Goal: Task Accomplishment & Management: Manage account settings

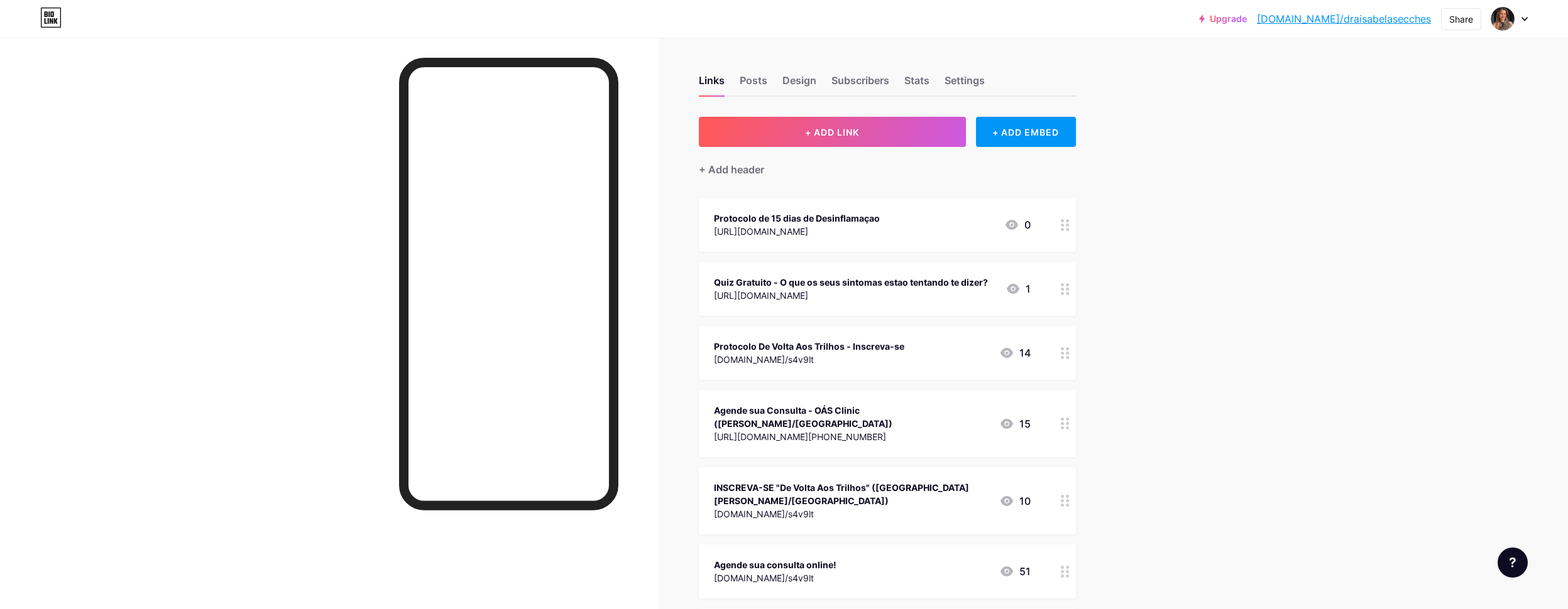
click at [837, 233] on div "[URL][DOMAIN_NAME]" at bounding box center [796, 231] width 166 height 14
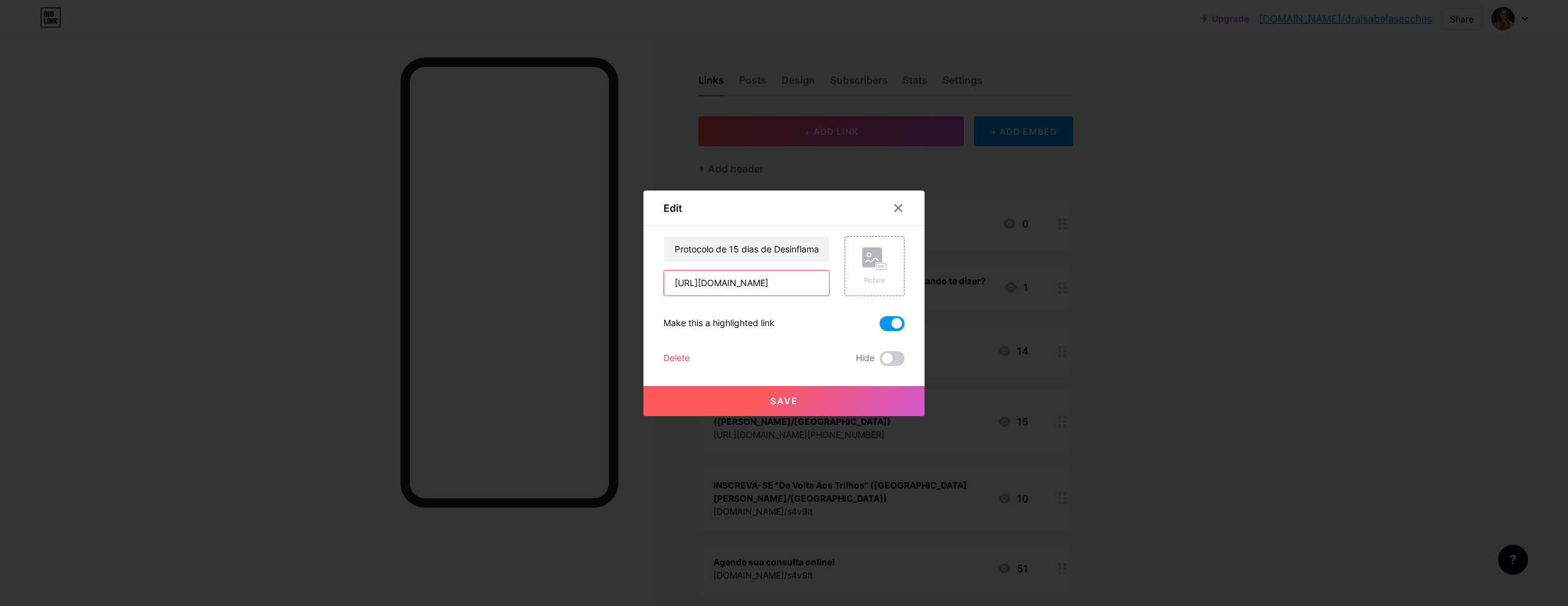
click at [811, 291] on input "[URL][DOMAIN_NAME]" at bounding box center [746, 283] width 165 height 25
click at [813, 292] on input "[URL][DOMAIN_NAME]" at bounding box center [746, 283] width 165 height 25
click at [894, 211] on icon at bounding box center [899, 208] width 10 height 10
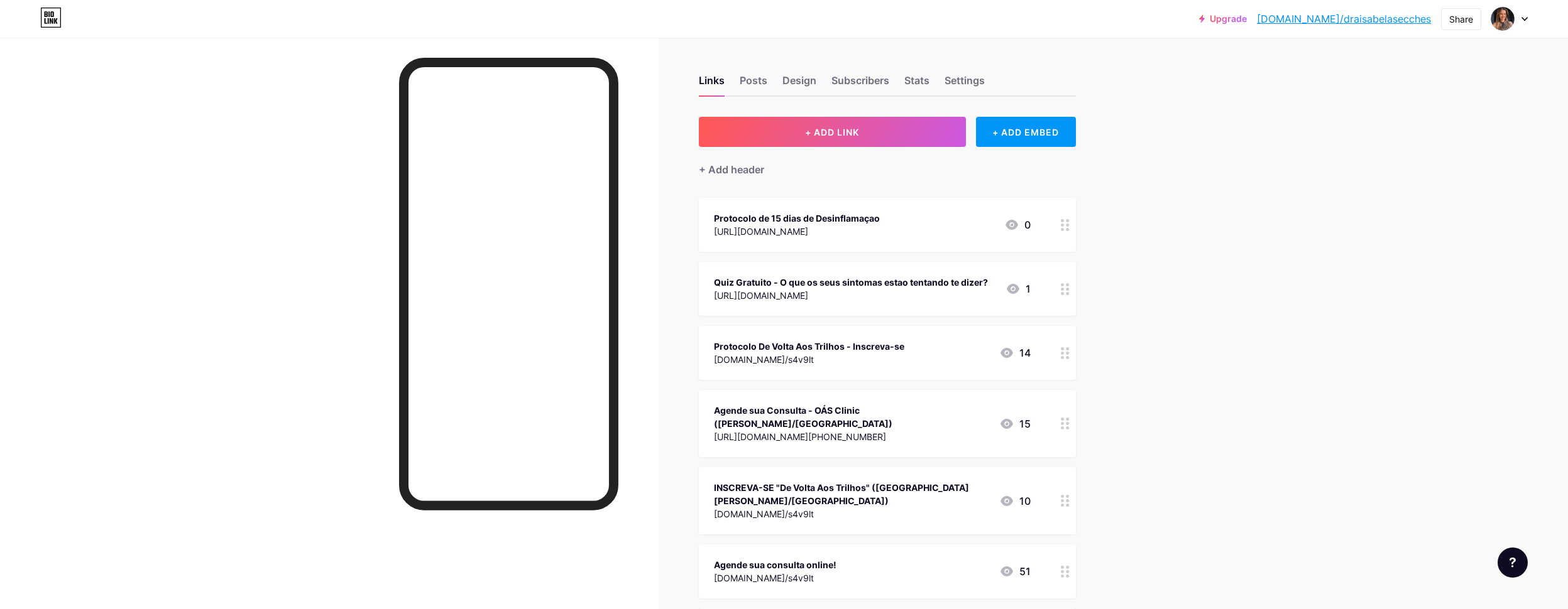
click at [1013, 566] on icon at bounding box center [1007, 571] width 13 height 10
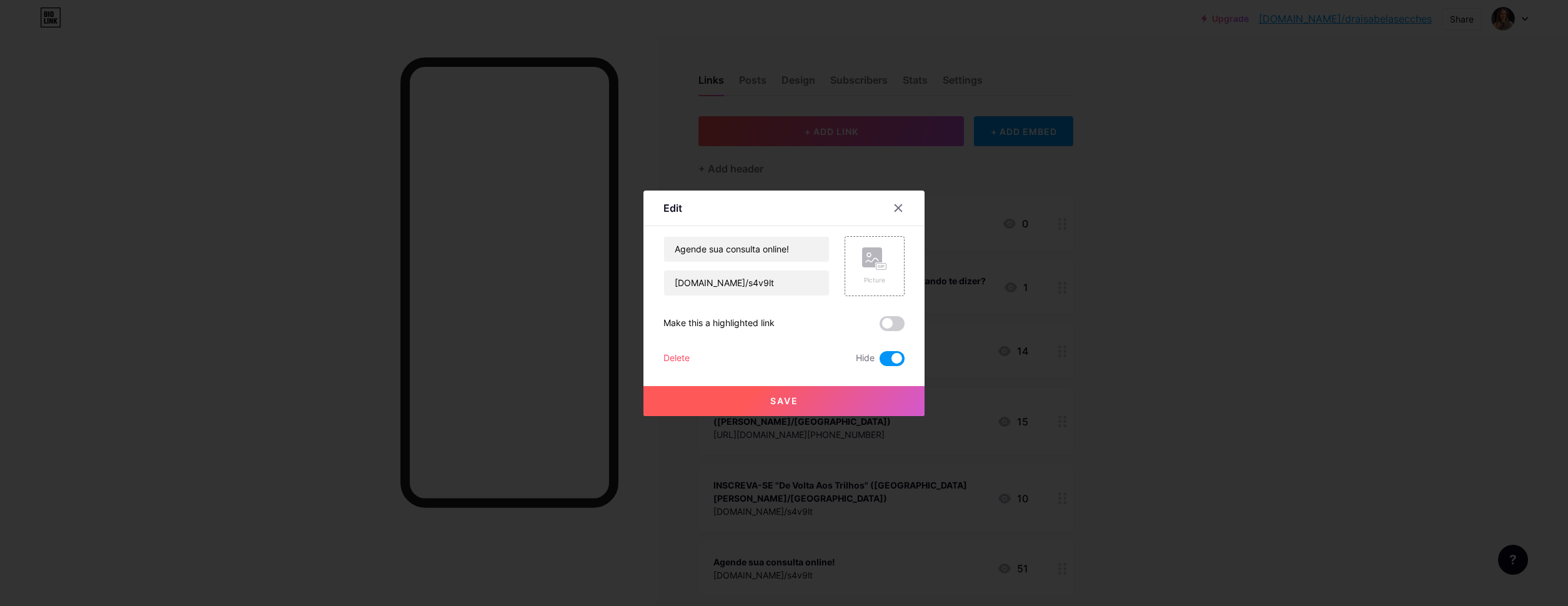
click at [888, 363] on span at bounding box center [891, 359] width 25 height 15
click at [879, 362] on input "checkbox" at bounding box center [879, 362] width 0 height 0
click at [785, 402] on span "Save" at bounding box center [785, 400] width 28 height 11
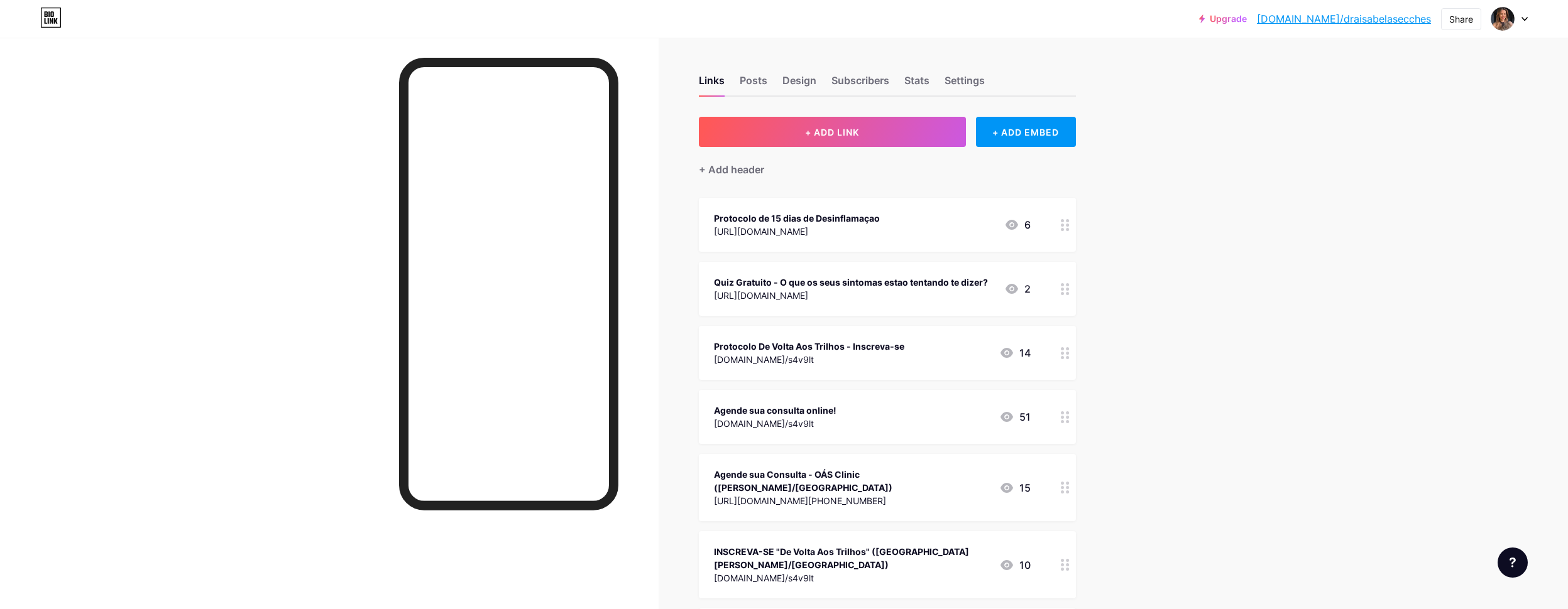
click at [1070, 227] on icon at bounding box center [1065, 225] width 9 height 12
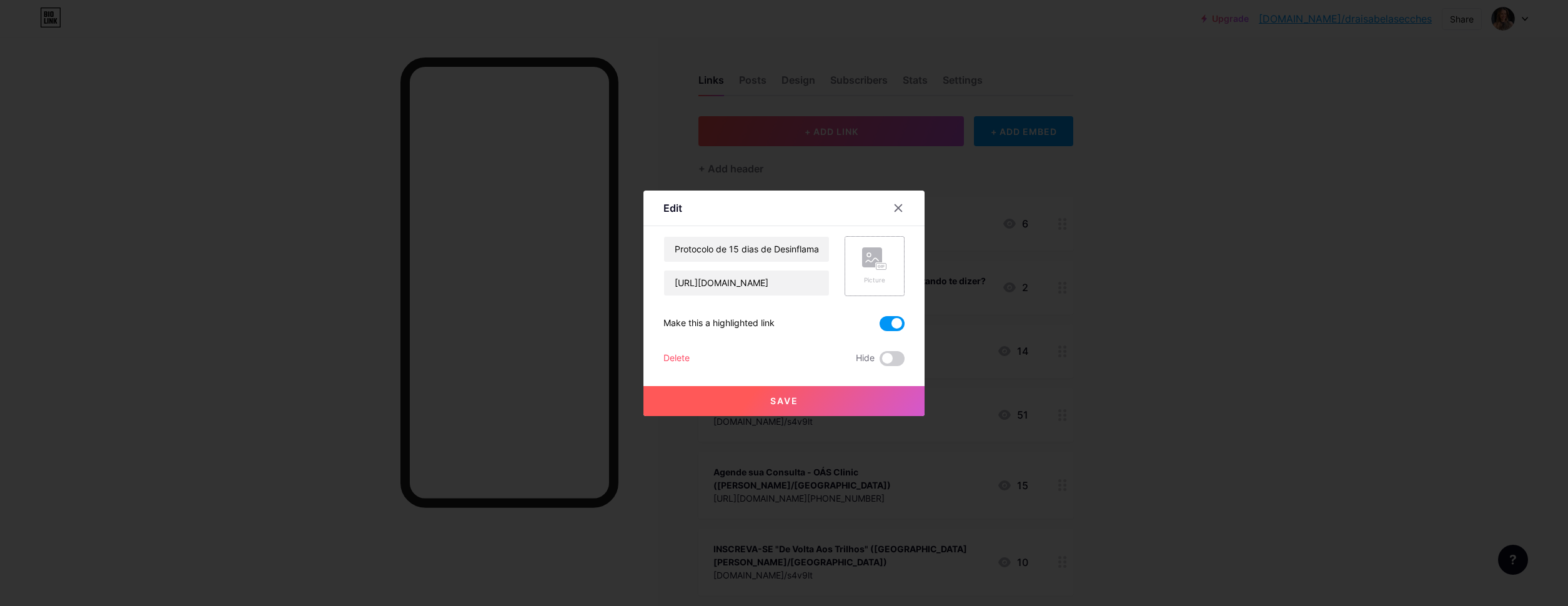
click at [884, 256] on icon at bounding box center [874, 259] width 25 height 23
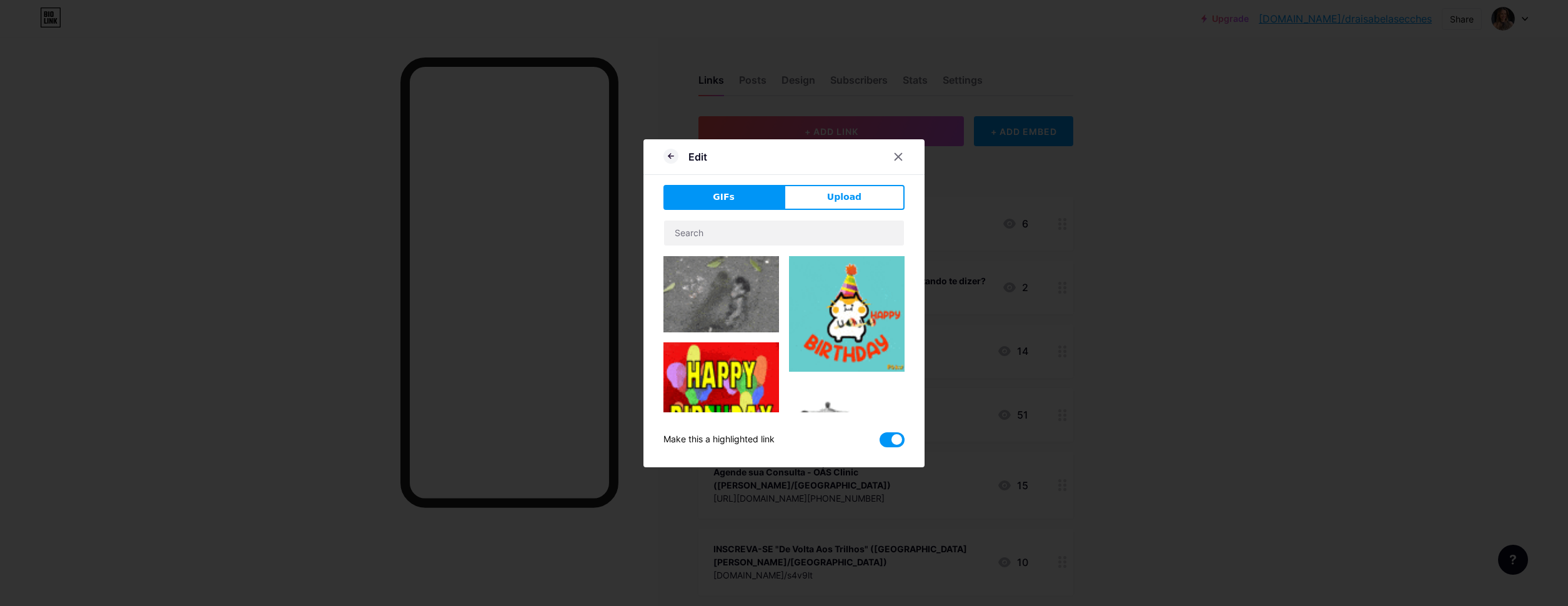
click at [855, 212] on div "GIFs Upload Content YouTube Play YouTube video without leaving your page. ADD V…" at bounding box center [783, 316] width 241 height 262
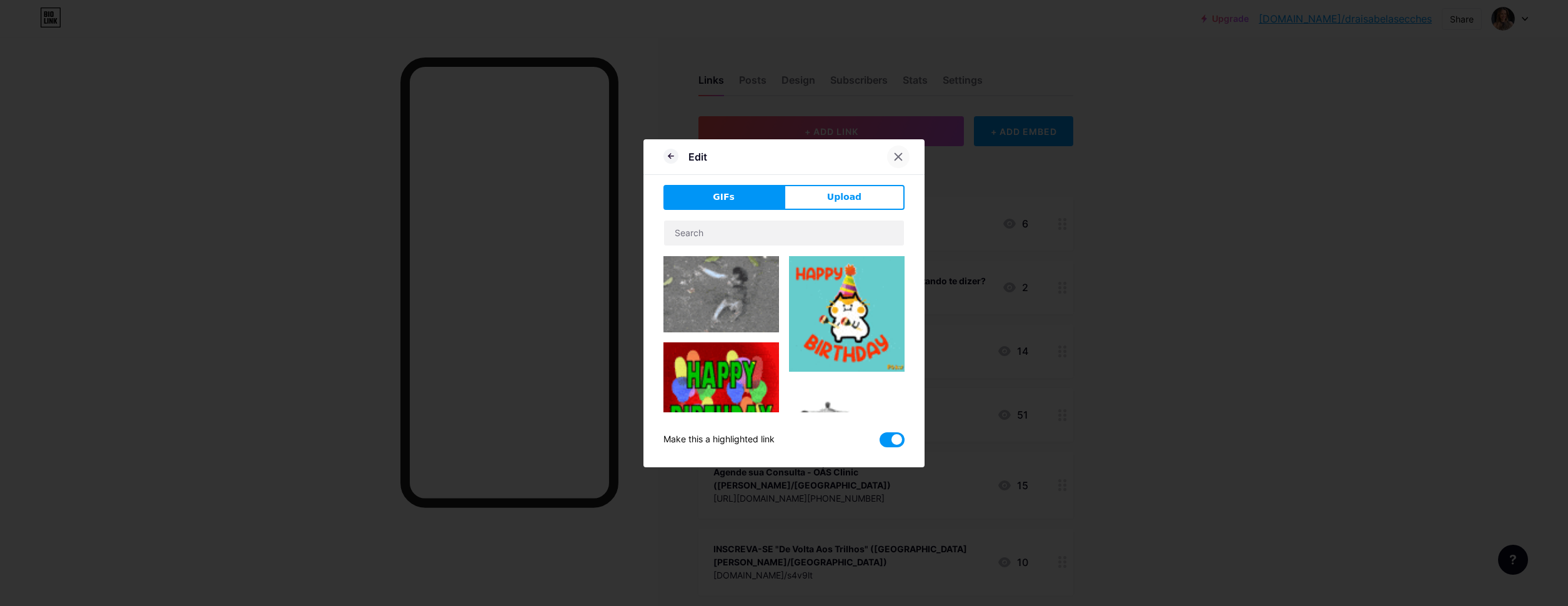
click at [901, 161] on icon at bounding box center [899, 157] width 10 height 10
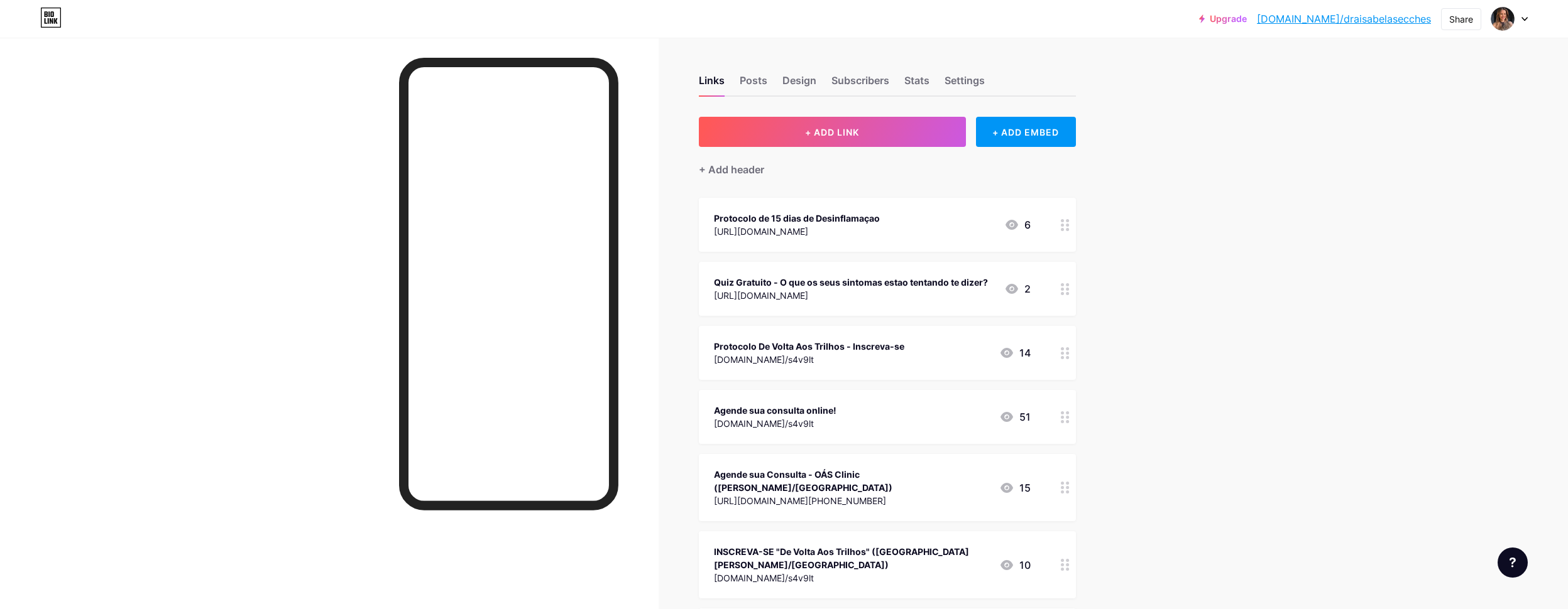
click at [1066, 346] on div at bounding box center [1065, 353] width 21 height 54
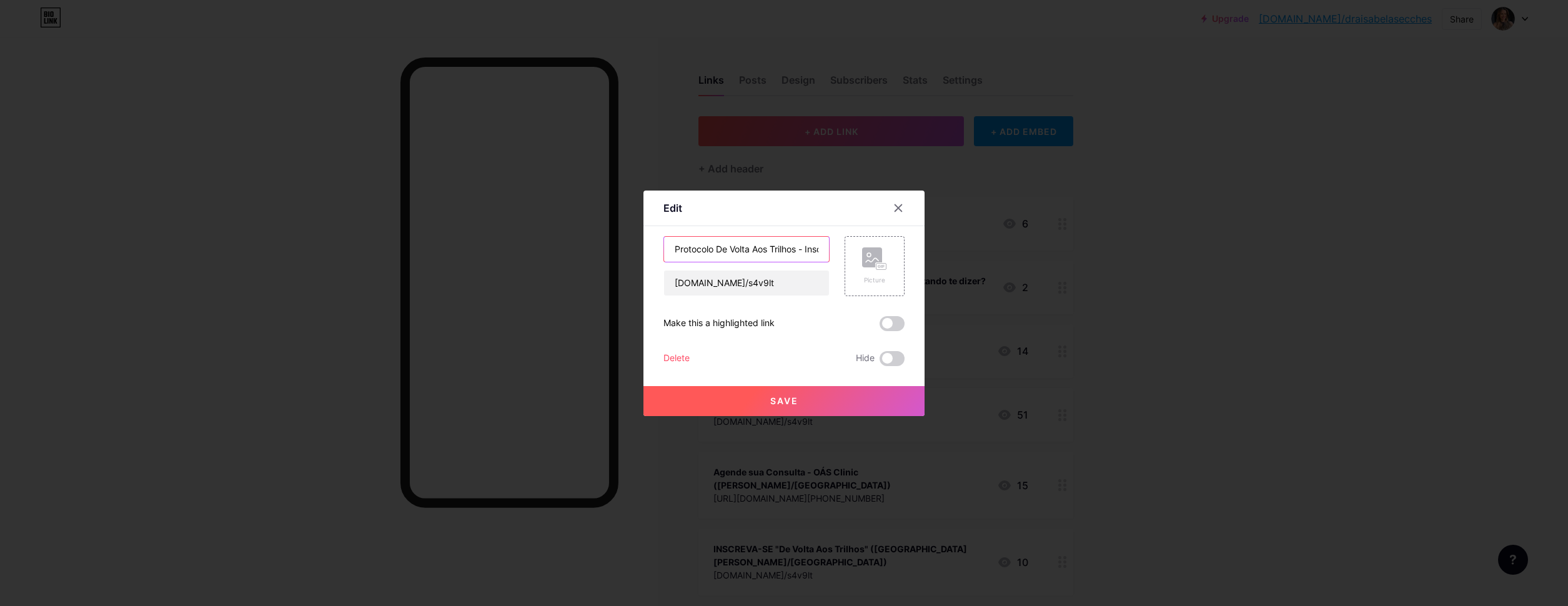
click at [703, 250] on input "Protocolo De Volta Aos Trilhos - Inscreva-se" at bounding box center [746, 249] width 165 height 25
type input "De Volta Aos Trilhos - Inscreva-se"
click at [727, 281] on input "[DOMAIN_NAME]/s4v9lt" at bounding box center [746, 283] width 165 height 25
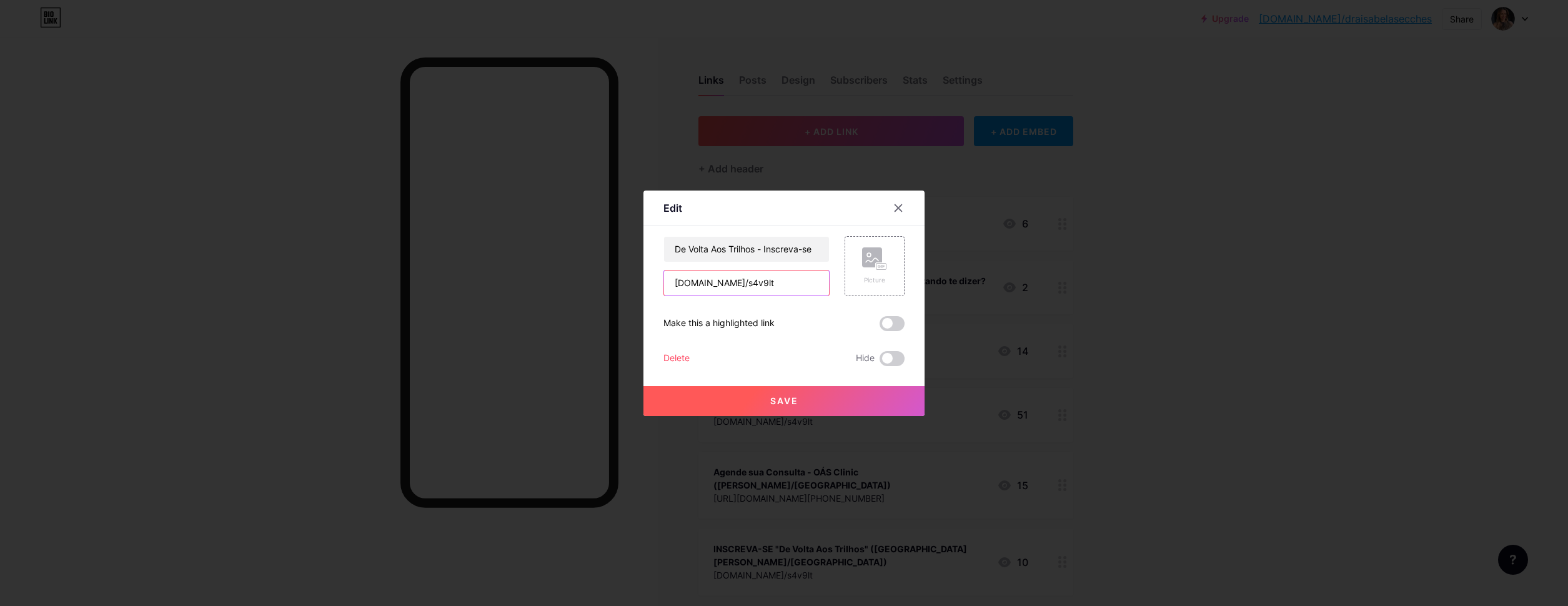
click at [727, 281] on input "[DOMAIN_NAME]/s4v9lt" at bounding box center [746, 283] width 165 height 25
paste input "[URL][DOMAIN_NAME]"
type input "[URL][DOMAIN_NAME]"
drag, startPoint x: 780, startPoint y: 410, endPoint x: 746, endPoint y: 392, distance: 38.5
click at [780, 410] on button "Save" at bounding box center [784, 401] width 281 height 30
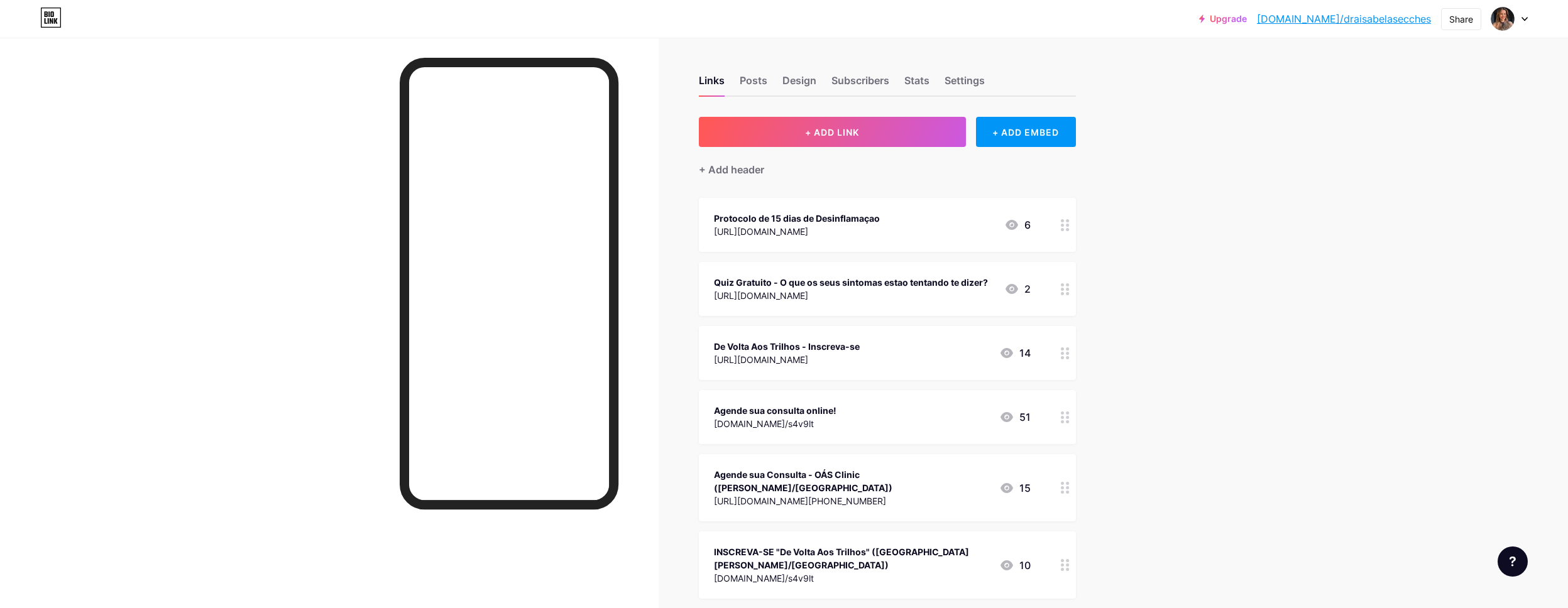
click at [1396, 20] on link "[DOMAIN_NAME]/draisabelasecches" at bounding box center [1343, 18] width 174 height 15
click at [1355, 23] on link "[DOMAIN_NAME]/draisabelasecches" at bounding box center [1343, 18] width 174 height 15
